Goal: Task Accomplishment & Management: Manage account settings

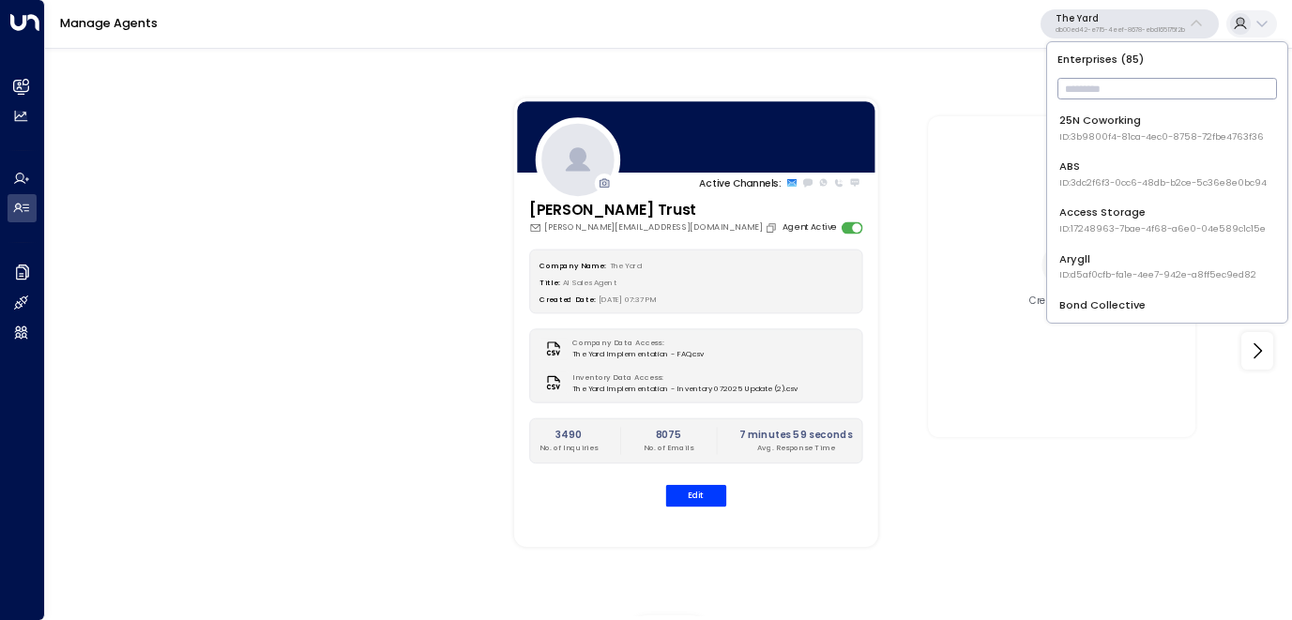
click at [1127, 93] on input "text" at bounding box center [1168, 88] width 220 height 31
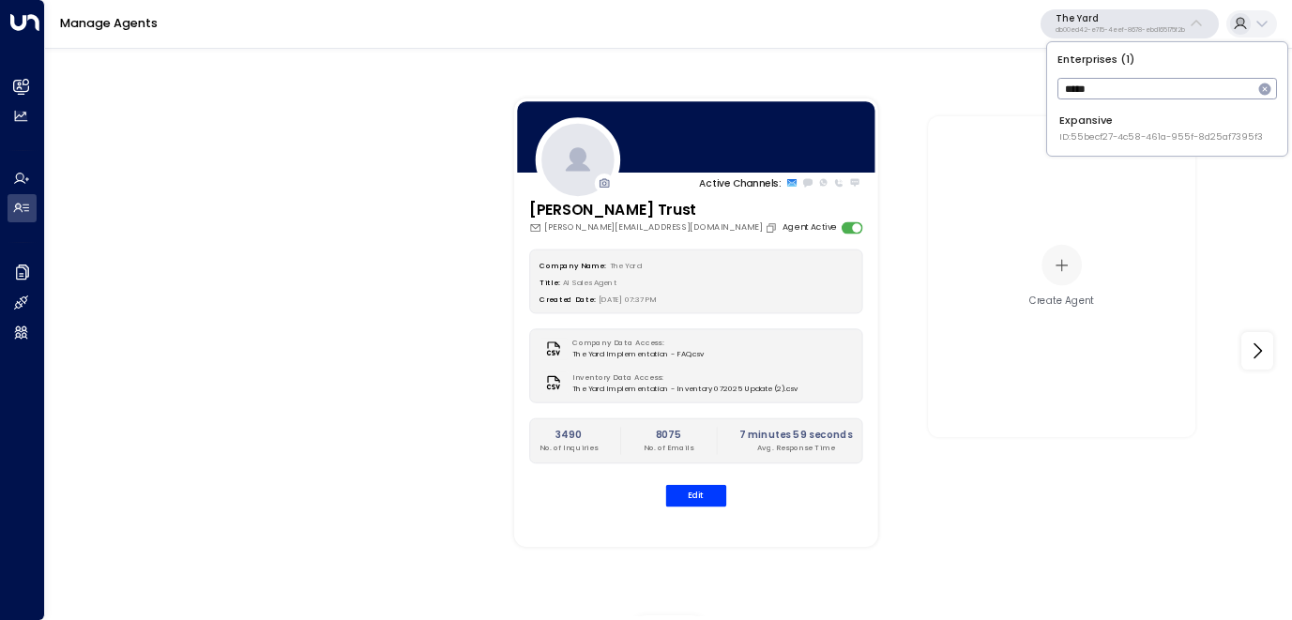
type input "*****"
click at [1121, 126] on div "Expansive ID: 55becf27-4c58-461a-955f-8d25af7395f3" at bounding box center [1162, 128] width 204 height 31
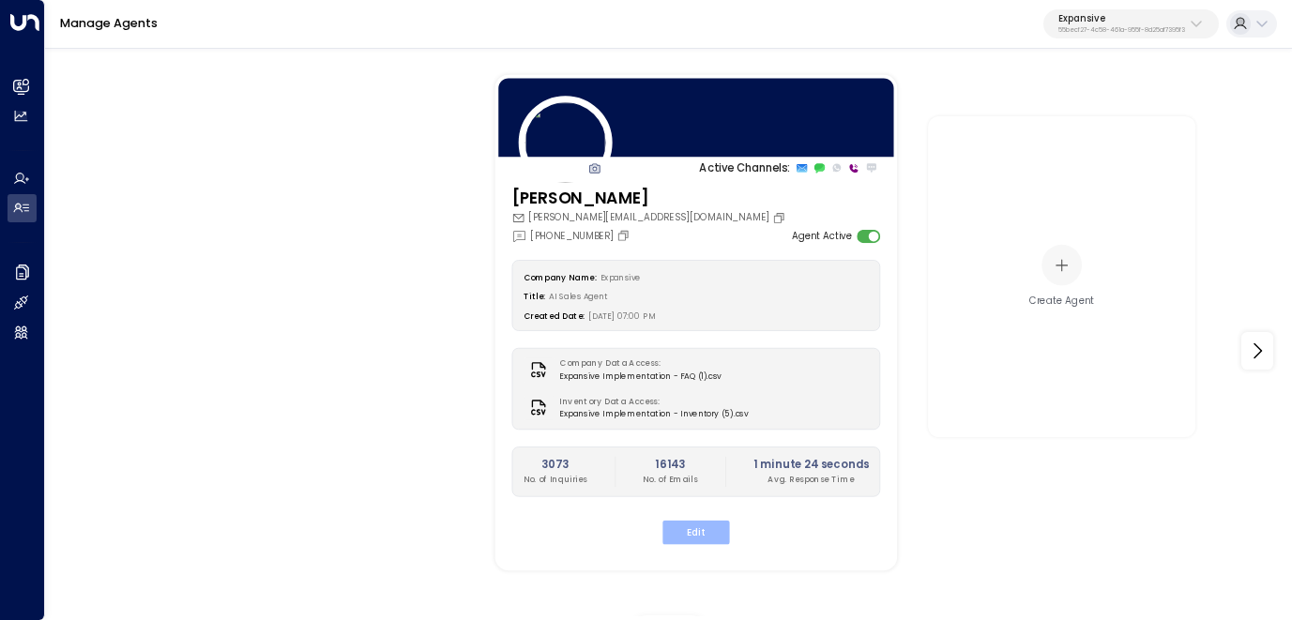
click at [702, 533] on button "Edit" at bounding box center [696, 532] width 67 height 24
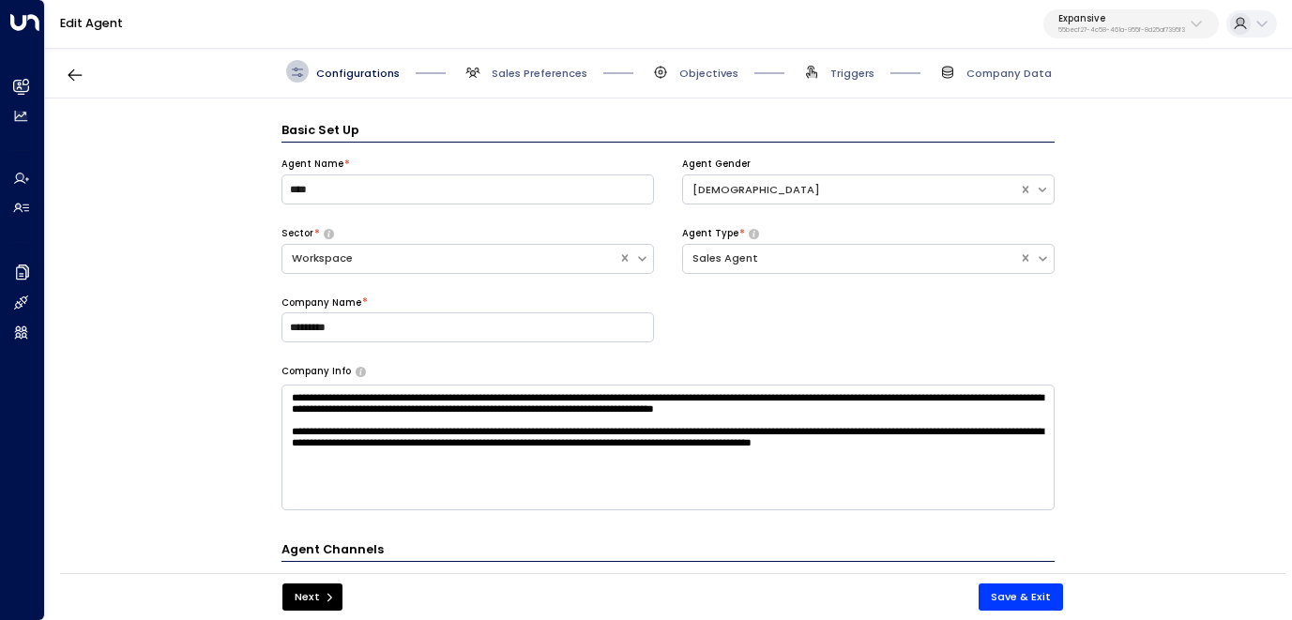
scroll to position [23, 0]
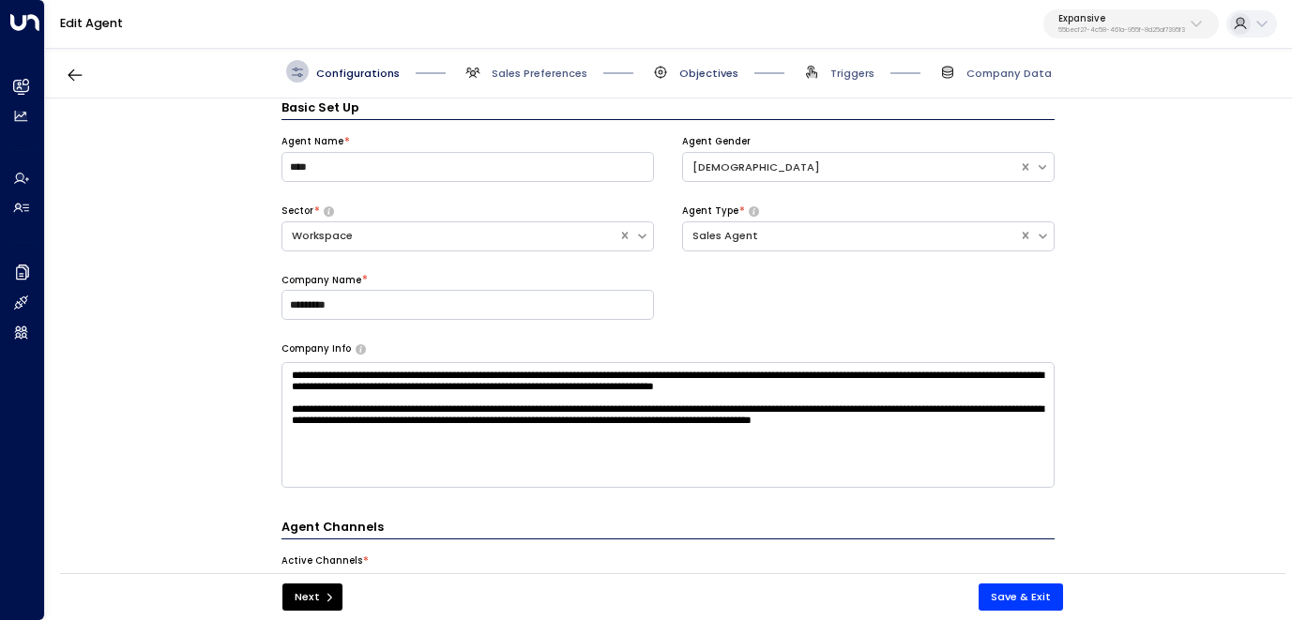
click at [703, 77] on span "Objectives" at bounding box center [709, 73] width 59 height 15
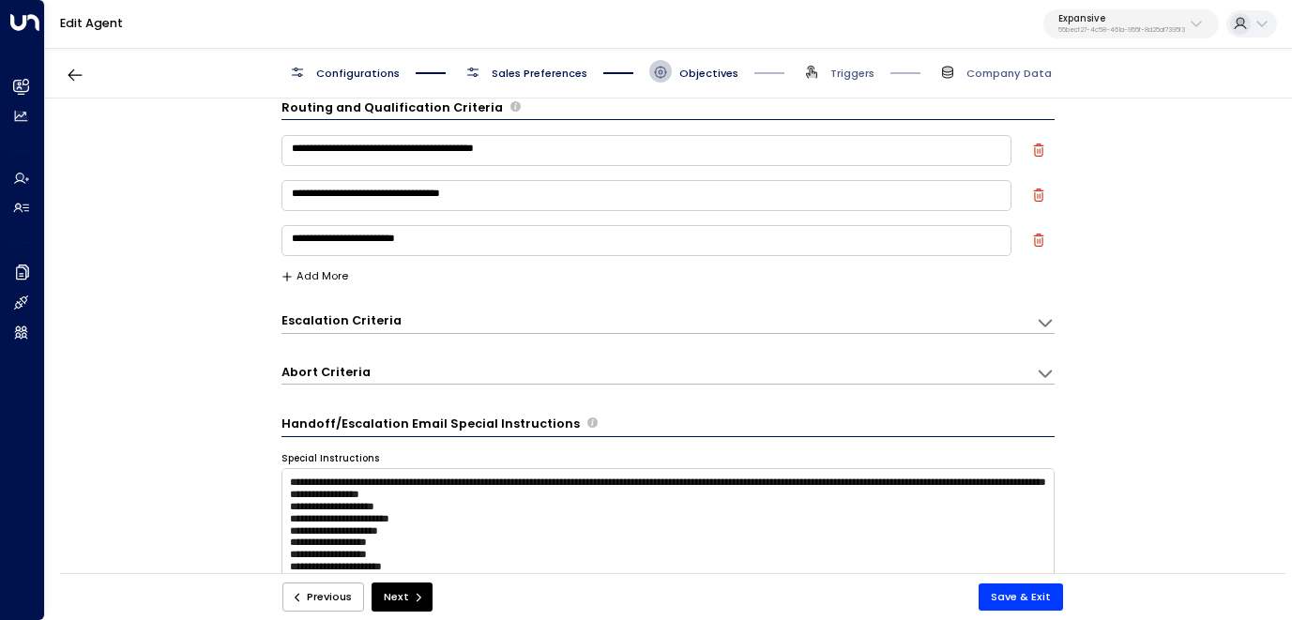
scroll to position [0, 0]
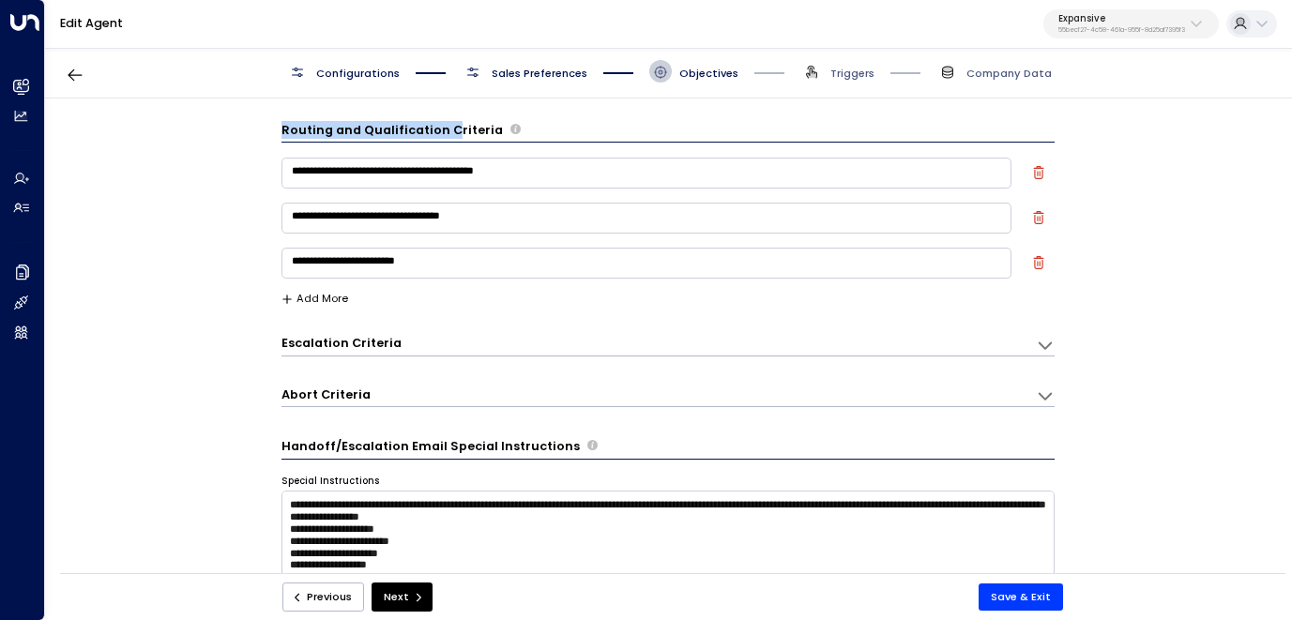
drag, startPoint x: 278, startPoint y: 132, endPoint x: 447, endPoint y: 134, distance: 169.0
click at [447, 134] on div "**********" at bounding box center [667, 341] width 1245 height 485
click at [516, 73] on span "Sales Preferences" at bounding box center [540, 73] width 96 height 15
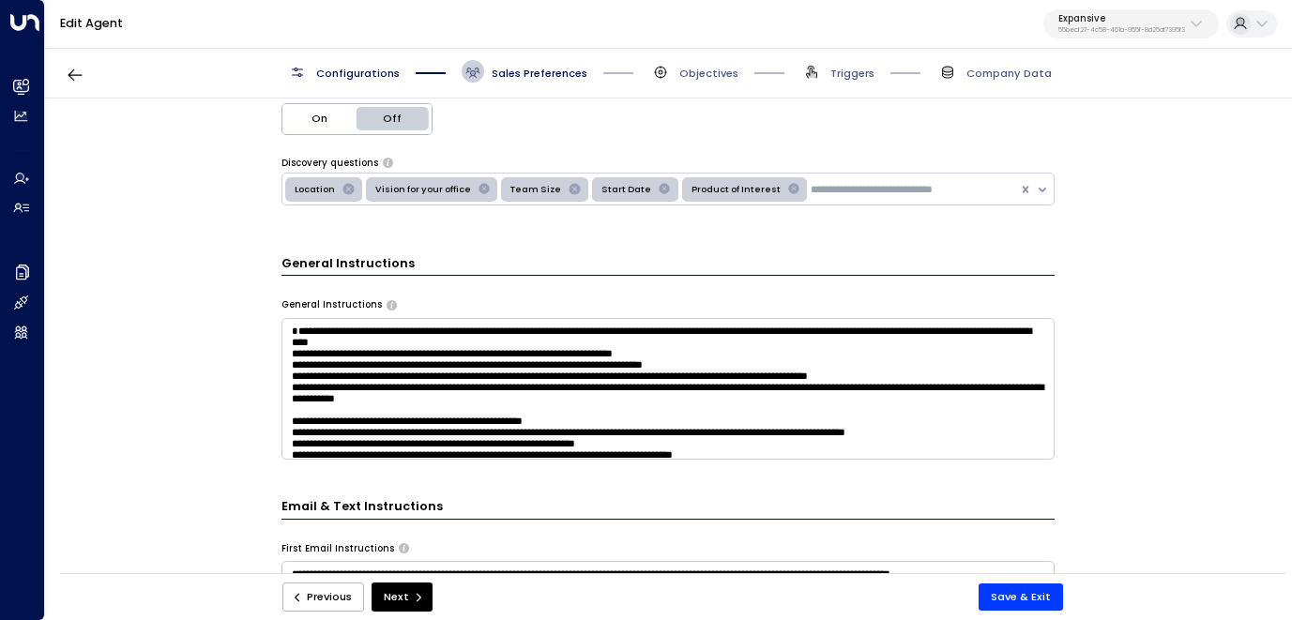
scroll to position [475, 0]
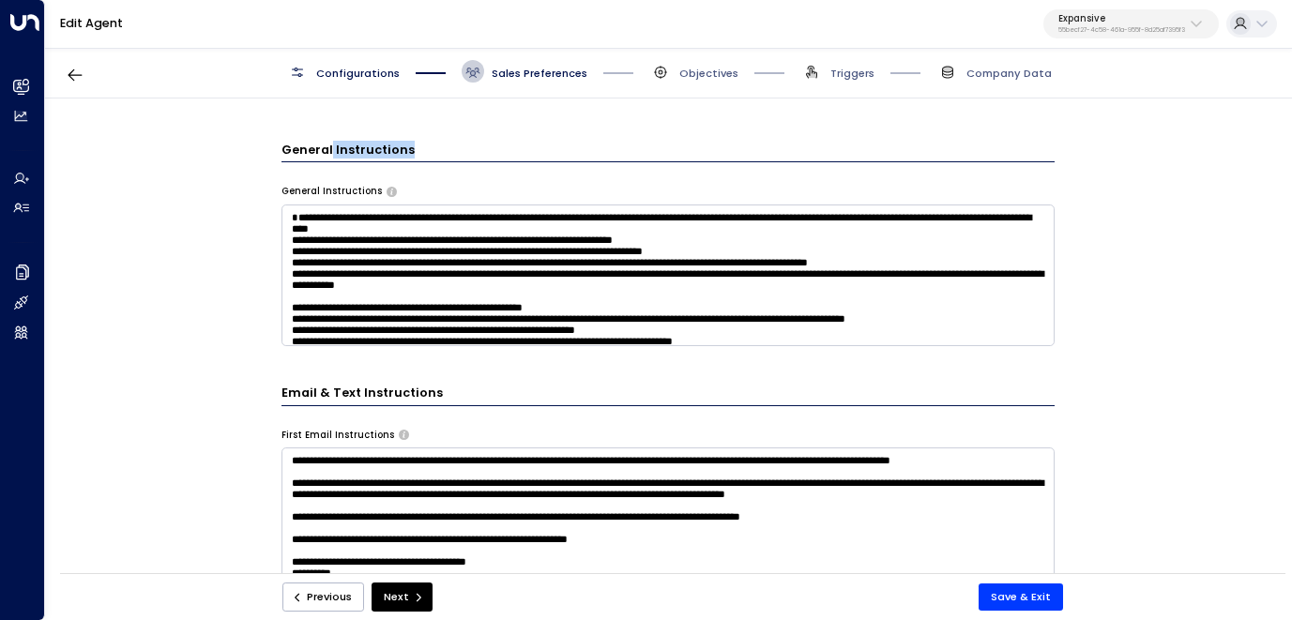
drag, startPoint x: 327, startPoint y: 147, endPoint x: 410, endPoint y: 155, distance: 83.9
click at [410, 155] on h3 "General Instructions" at bounding box center [668, 152] width 773 height 22
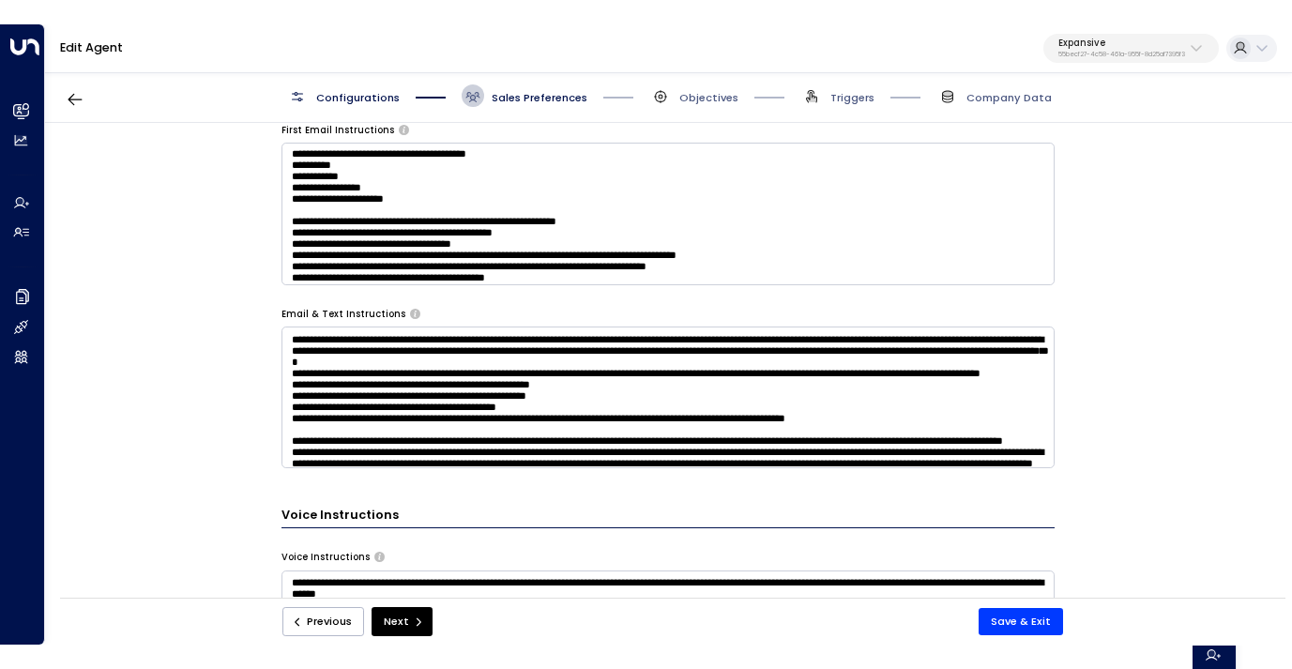
scroll to position [96, 0]
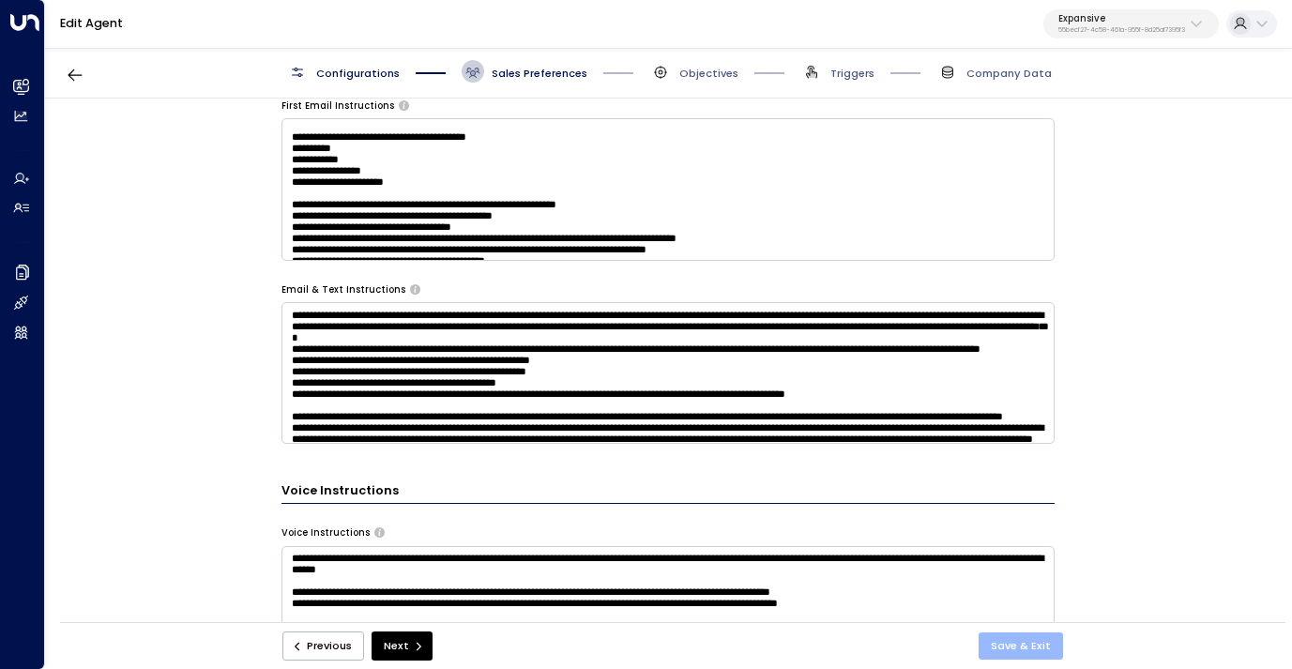
click at [1045, 619] on button "Save & Exit" at bounding box center [1021, 646] width 84 height 27
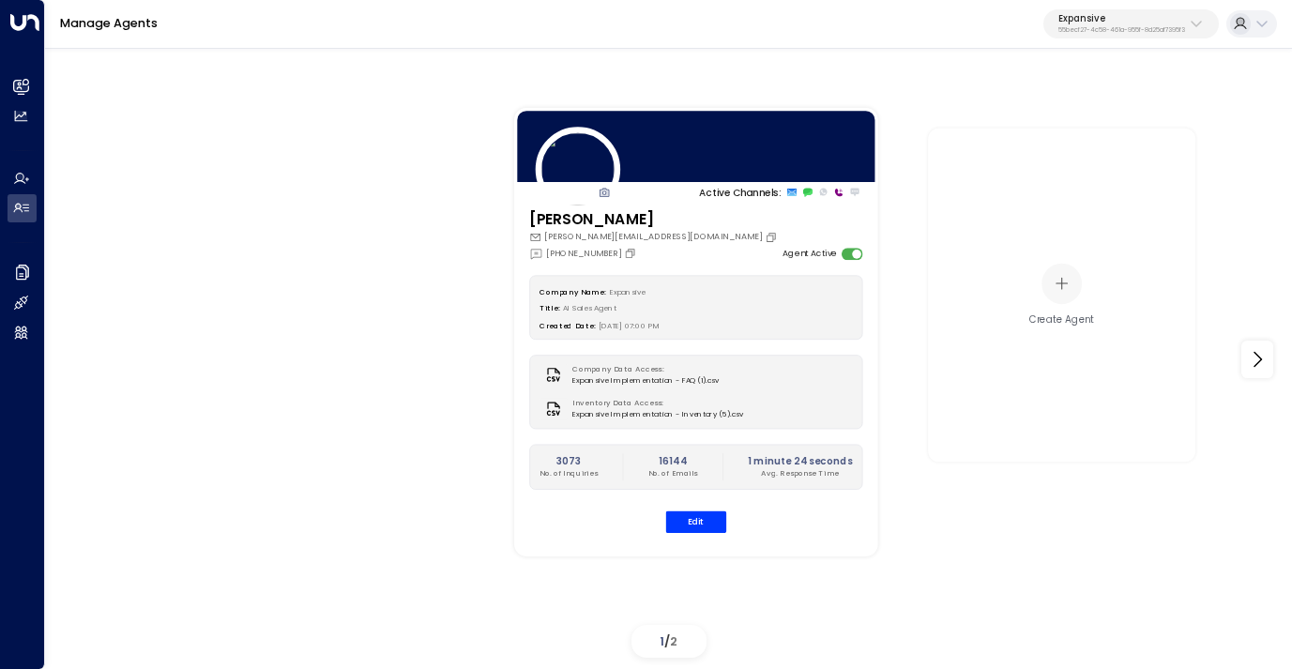
click at [1114, 26] on p "55becf27-4c58-461a-955f-8d25af7395f3" at bounding box center [1122, 30] width 127 height 8
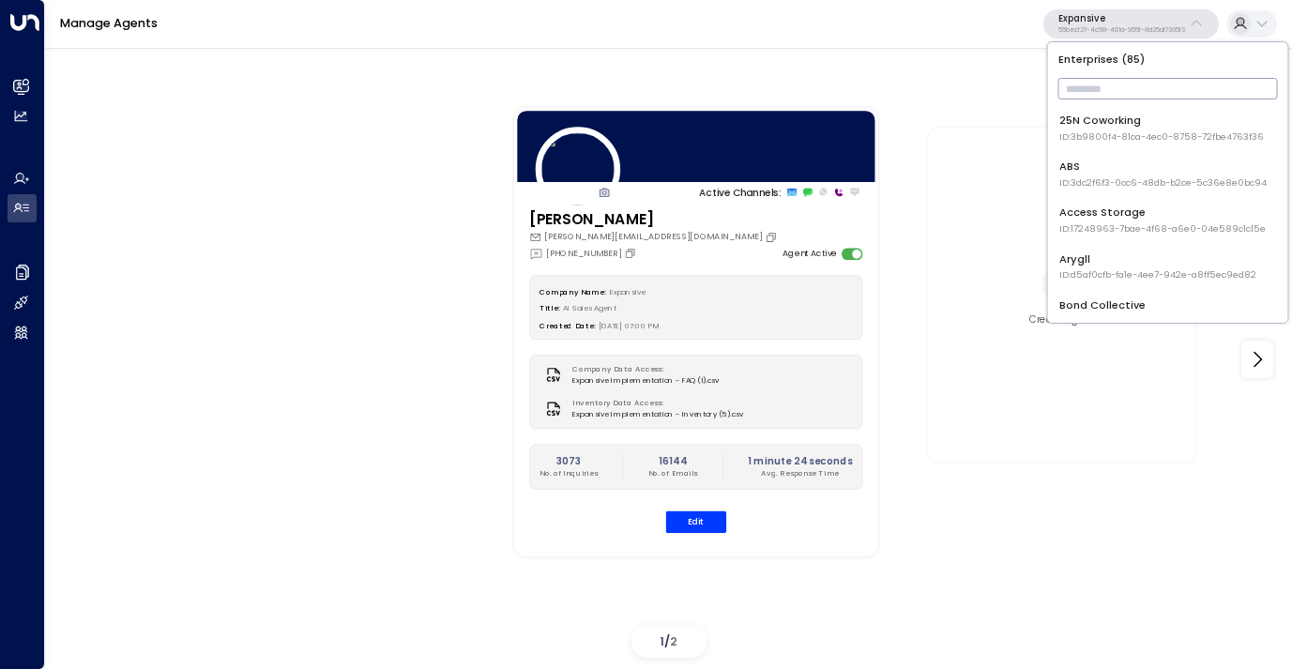
click at [1100, 95] on input "text" at bounding box center [1169, 88] width 220 height 31
type input "****"
click at [1104, 141] on span "ID: b3a29f54-415e-4f15-8581-58d74f8c4678" at bounding box center [1161, 136] width 202 height 13
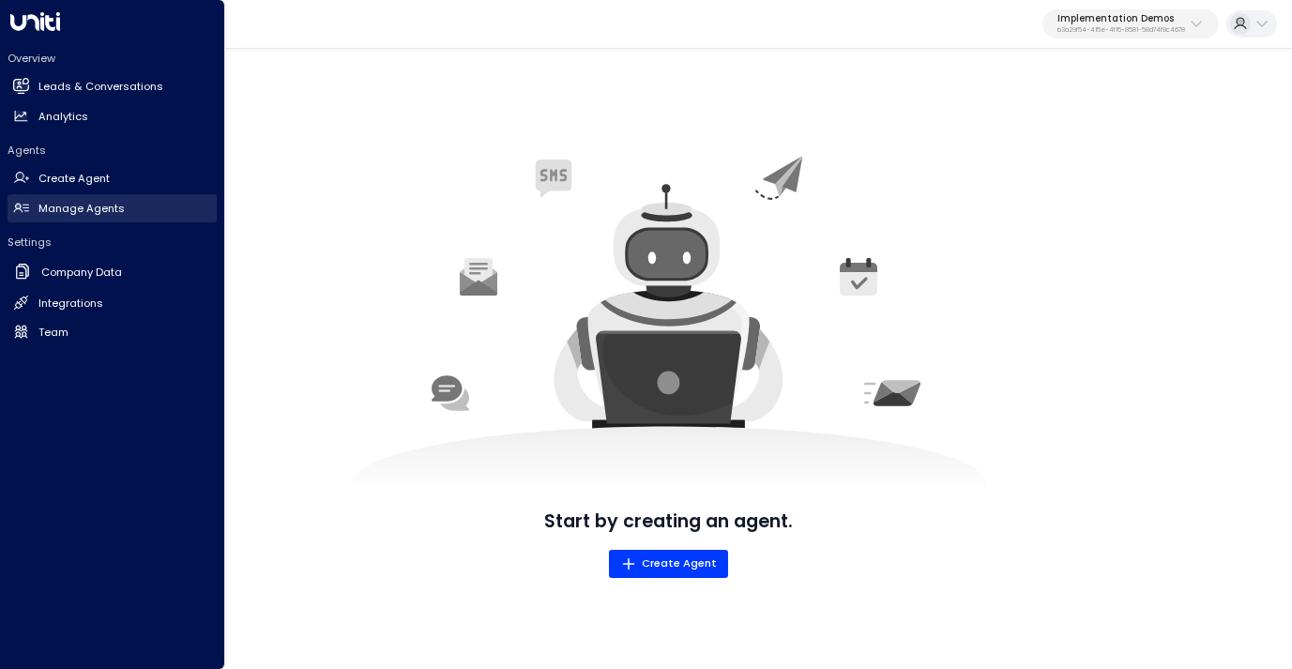
click at [82, 211] on h2 "Manage Agents" at bounding box center [81, 209] width 86 height 16
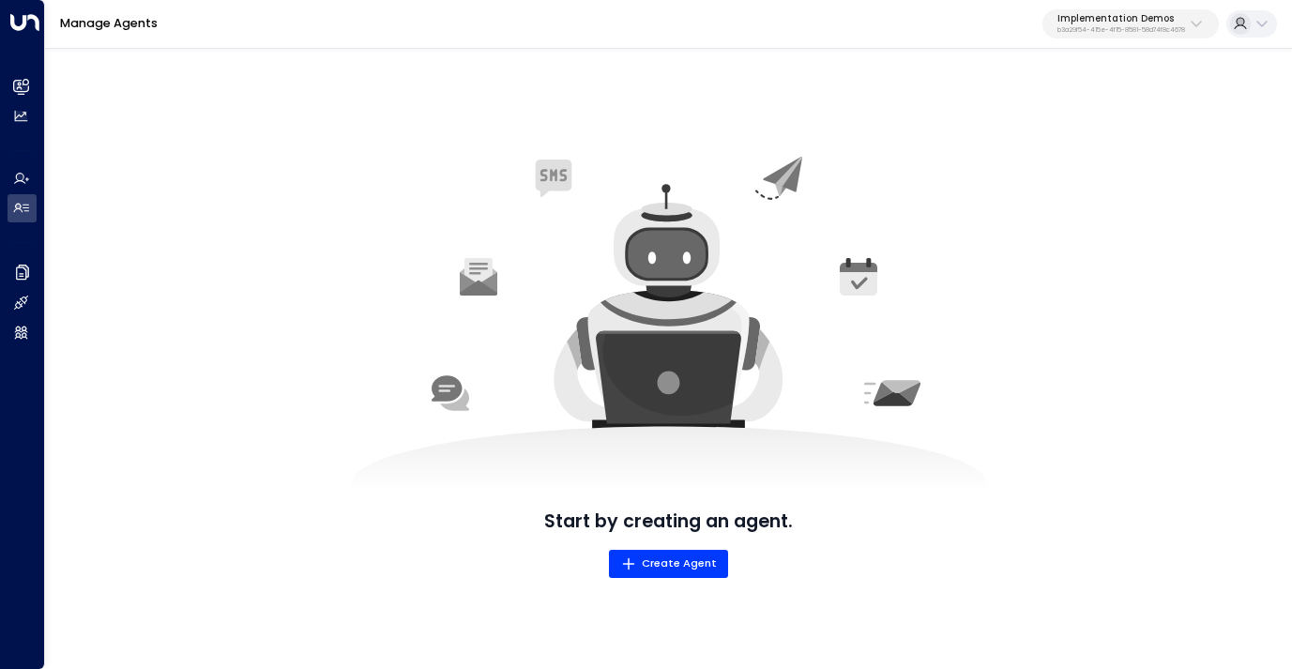
click at [1101, 36] on button "Implementation Demos b3a29f54-415e-4f15-8581-58d74f8c4678" at bounding box center [1131, 24] width 176 height 30
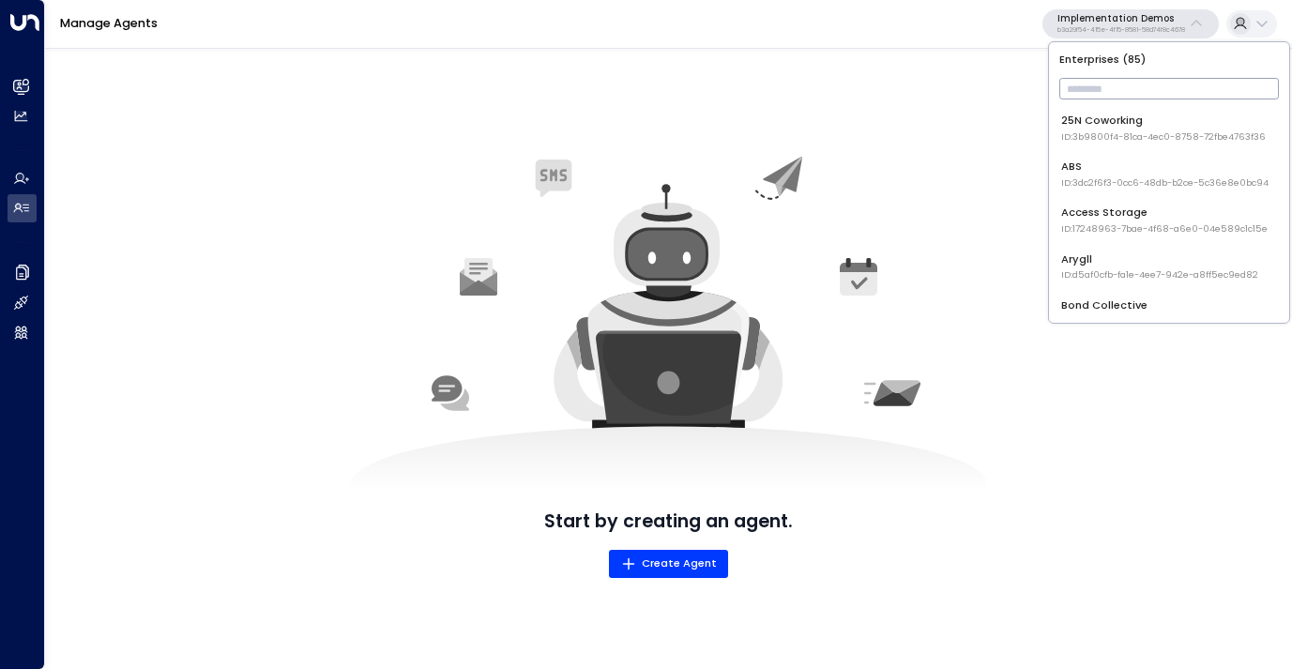
click at [1098, 80] on input "text" at bounding box center [1170, 88] width 220 height 31
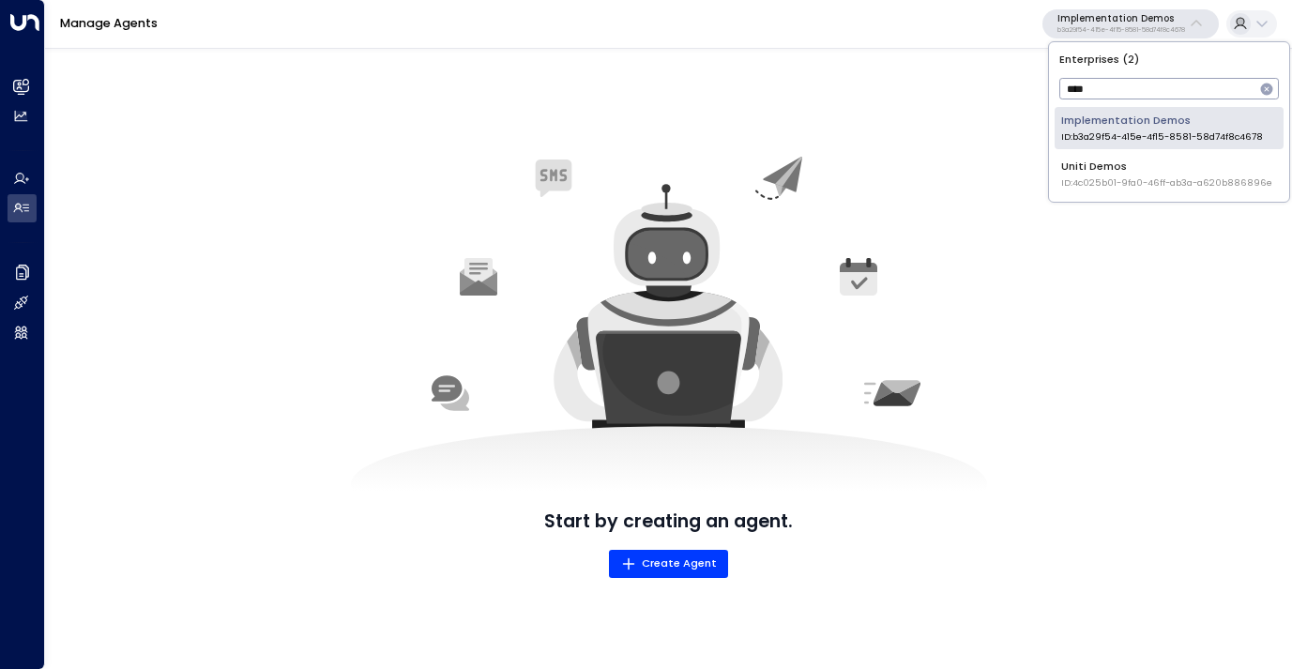
type input "****"
click at [1101, 173] on div "Uniti Demos ID: 4c025b01-9fa0-46ff-ab3a-a620b886896e" at bounding box center [1167, 174] width 211 height 31
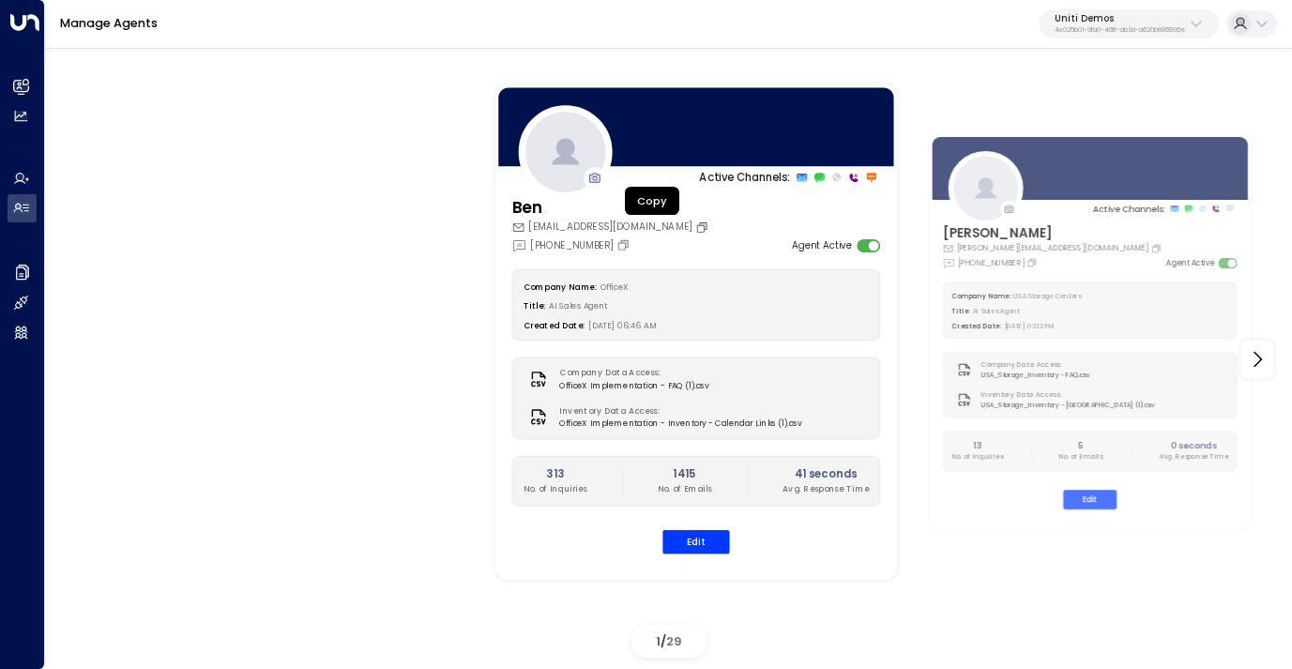
click at [695, 226] on icon "Copy" at bounding box center [701, 227] width 13 height 13
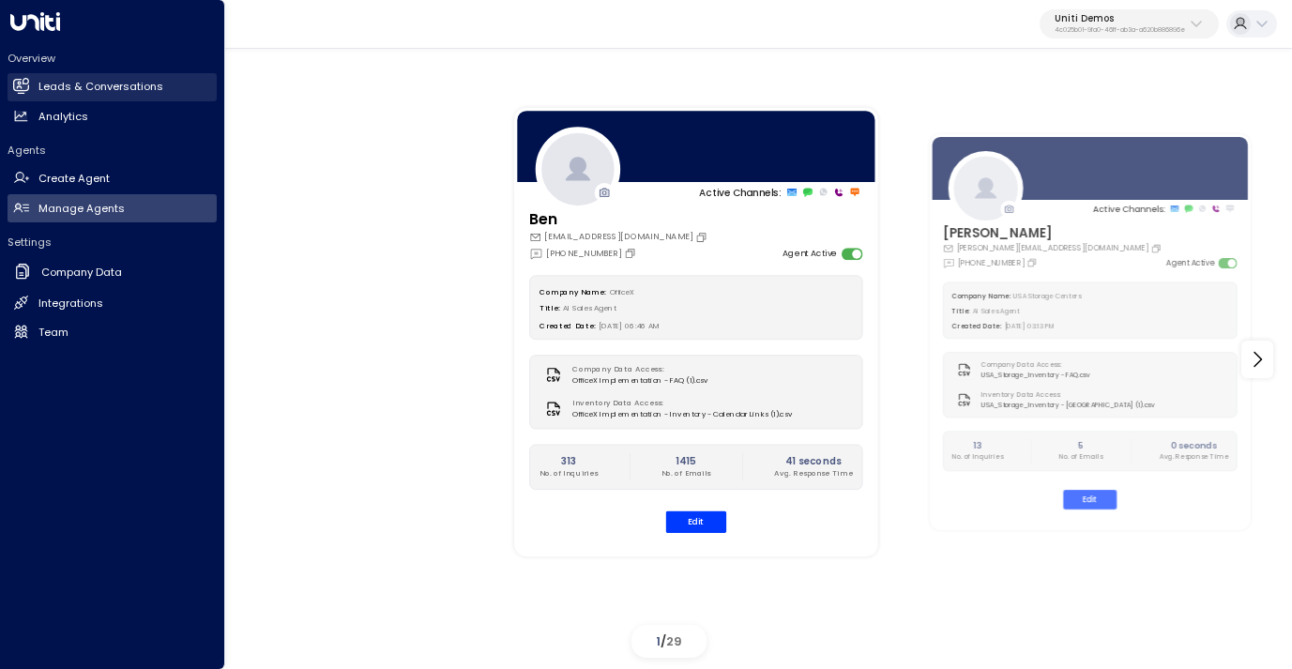
click at [111, 81] on h2 "Leads & Conversations" at bounding box center [100, 87] width 125 height 16
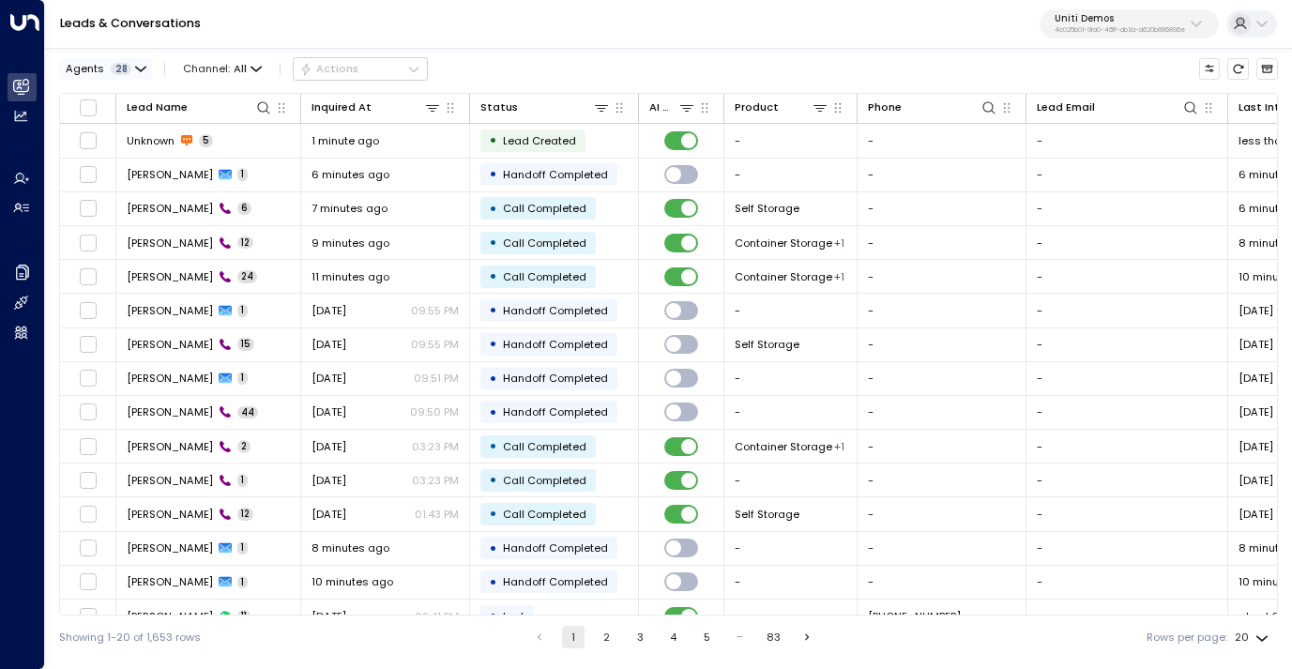
click at [119, 65] on span "28" at bounding box center [122, 69] width 22 height 12
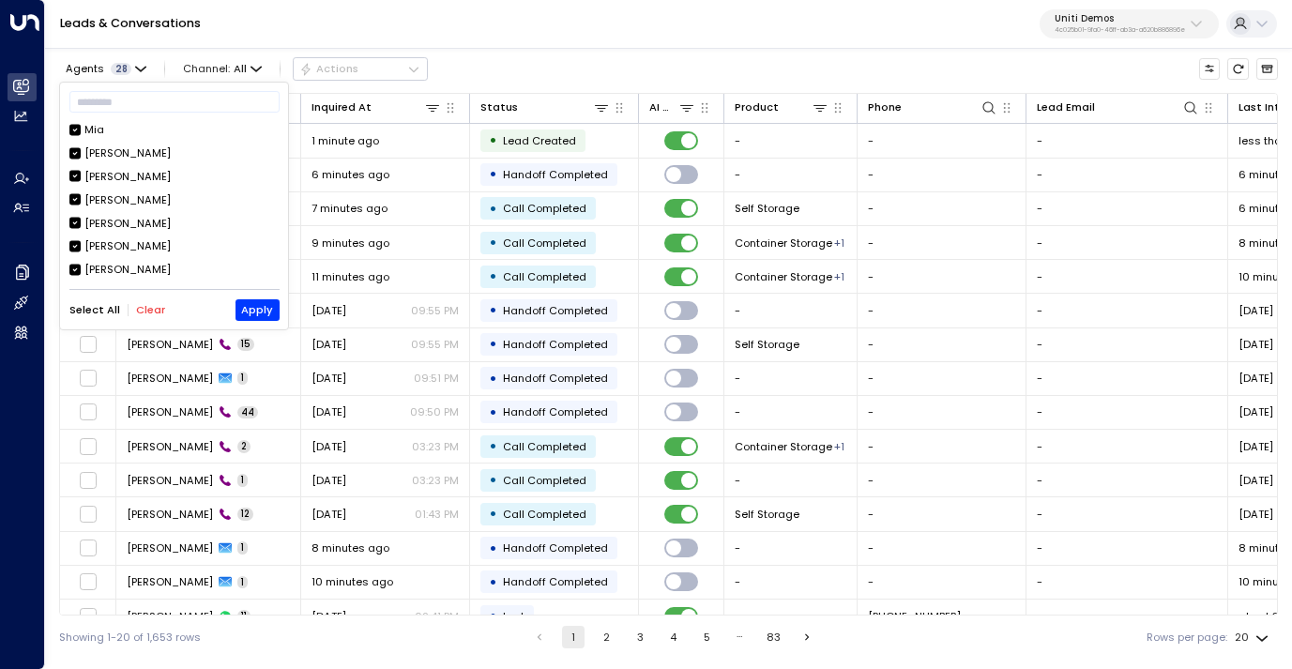
click at [148, 306] on button "Clear" at bounding box center [150, 310] width 29 height 12
click at [160, 105] on input "text" at bounding box center [174, 102] width 210 height 31
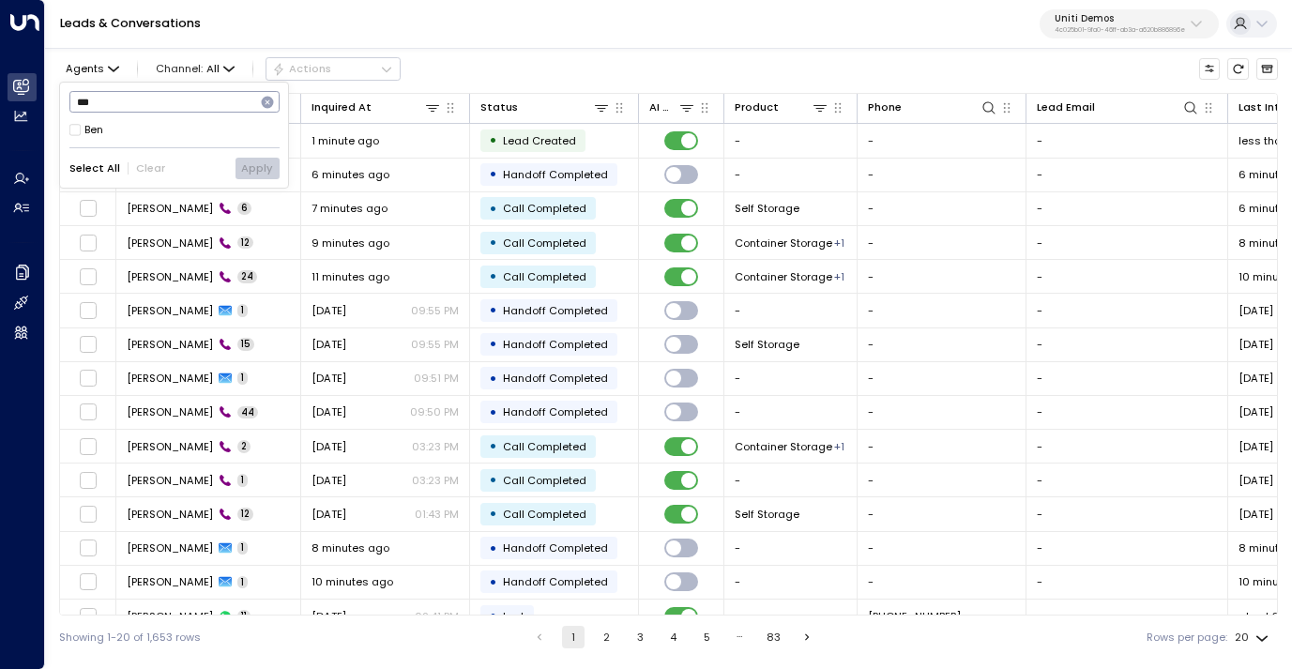
type input "***"
click at [166, 130] on div "Ben" at bounding box center [174, 130] width 210 height 16
click at [257, 160] on button "Apply" at bounding box center [258, 168] width 44 height 21
